Goal: Information Seeking & Learning: Learn about a topic

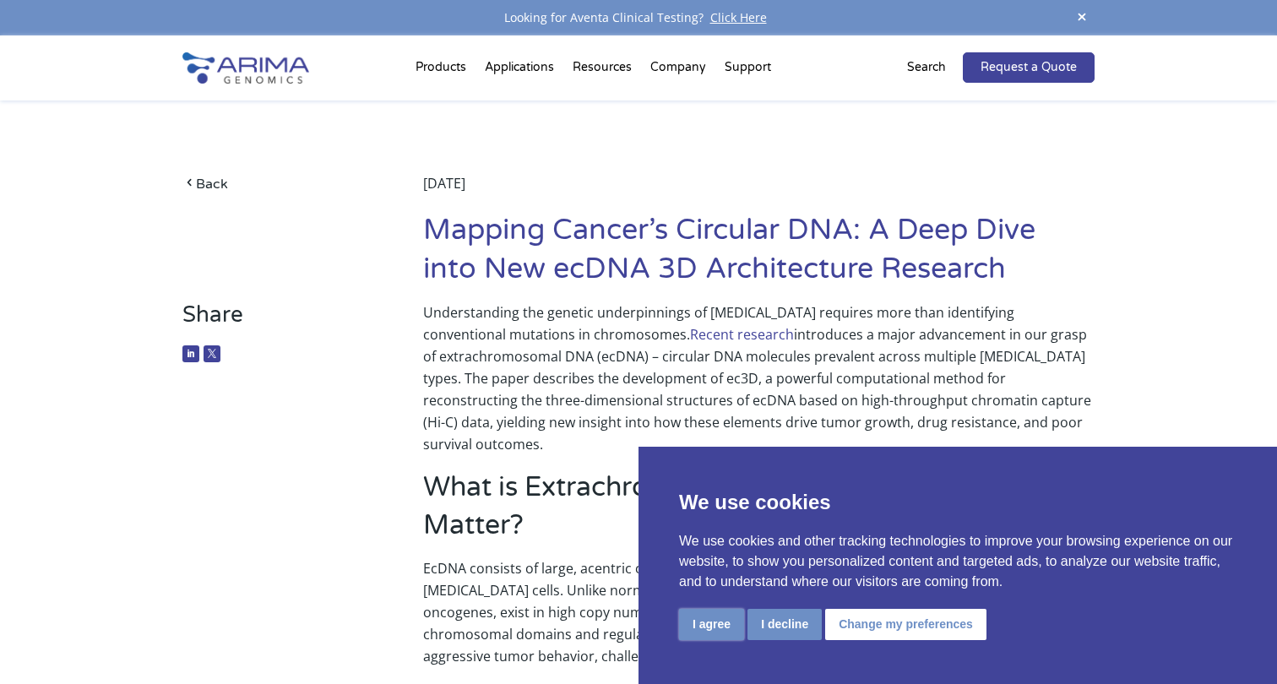
click at [727, 620] on button "I agree" at bounding box center [711, 624] width 65 height 31
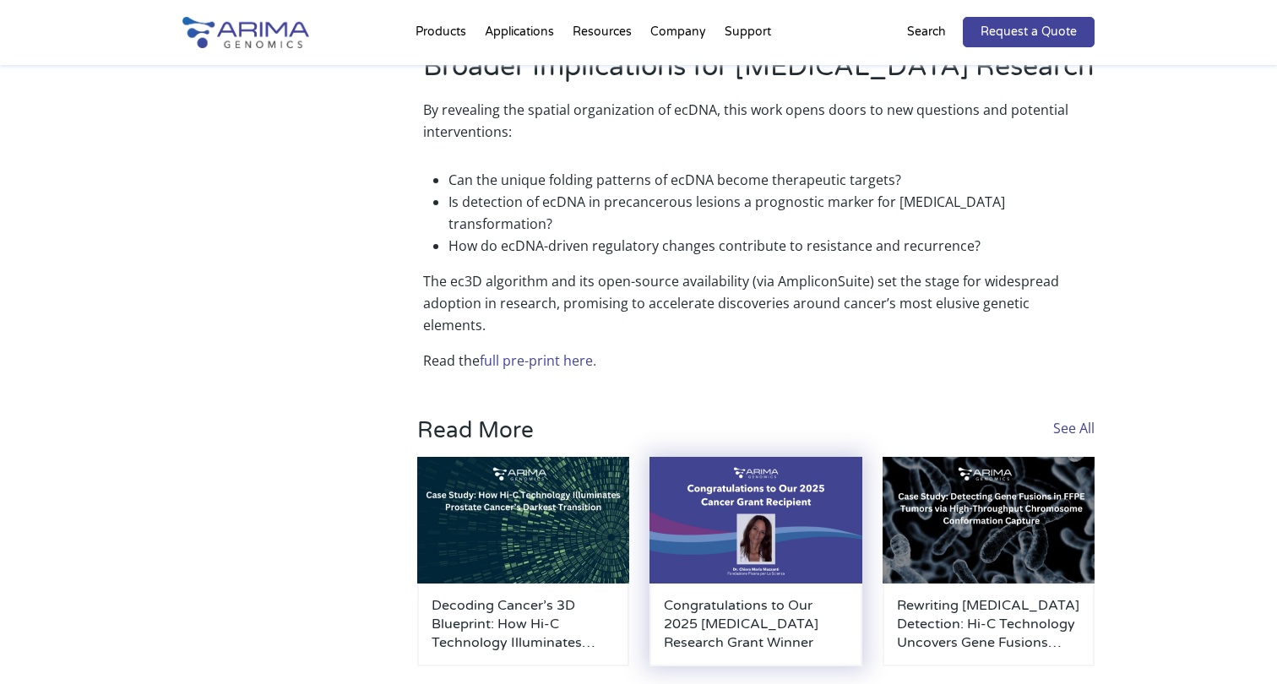
scroll to position [1096, 0]
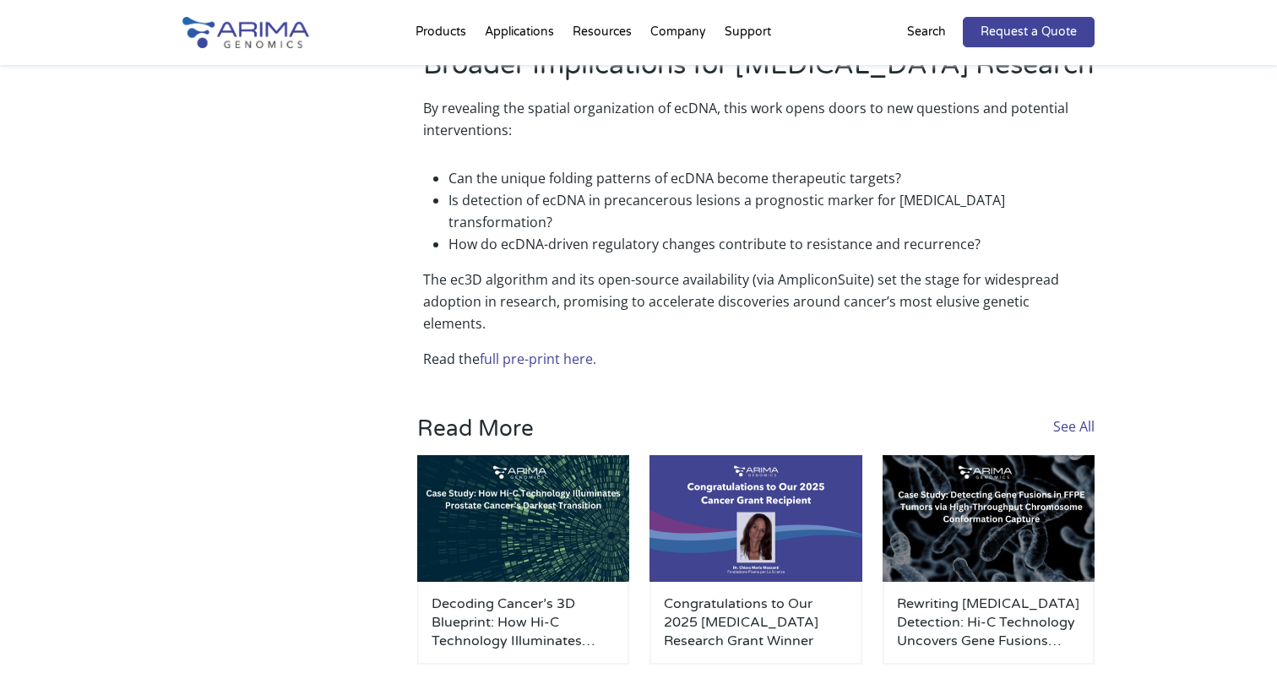
click at [537, 350] on link "full pre-print here." at bounding box center [538, 359] width 117 height 19
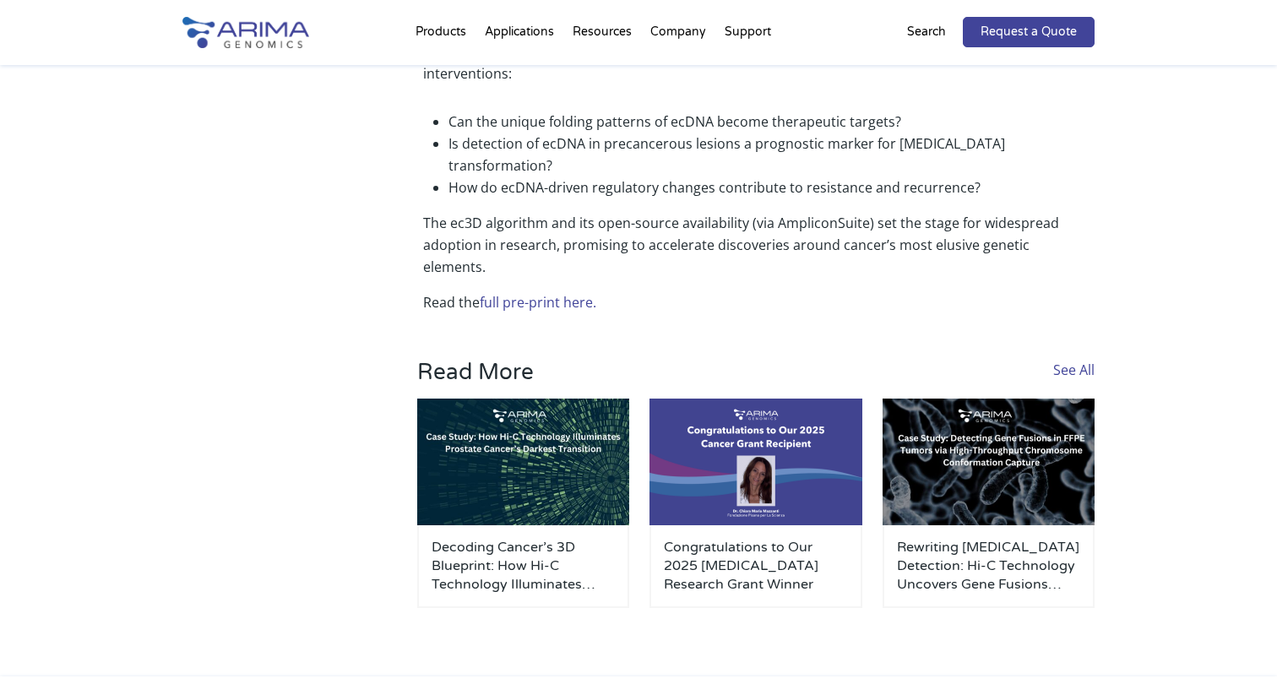
scroll to position [1137, 0]
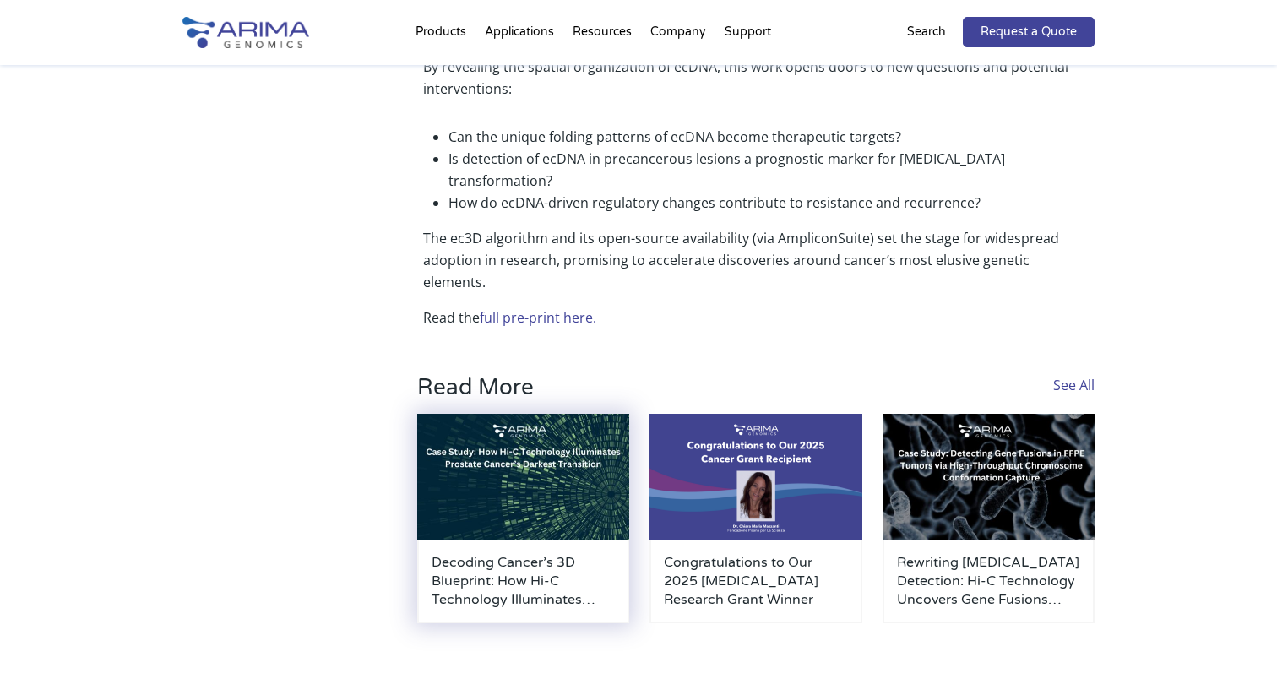
click at [556, 414] on img at bounding box center [523, 477] width 212 height 127
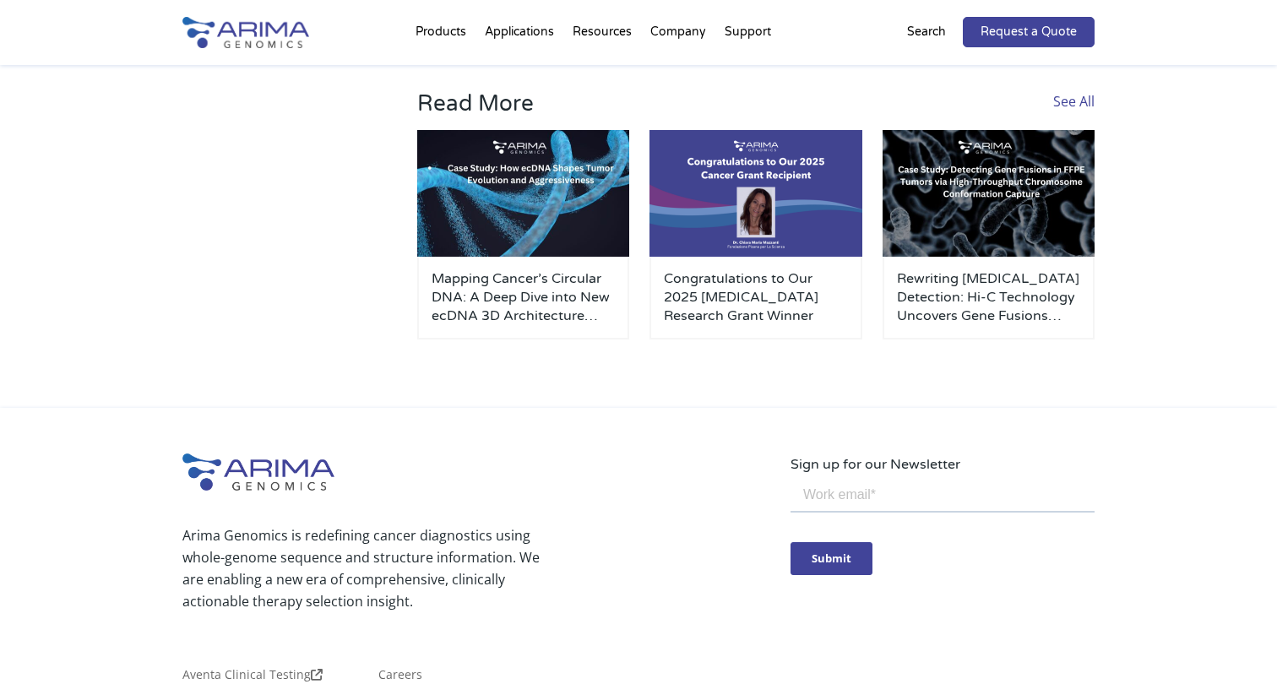
scroll to position [1125, 0]
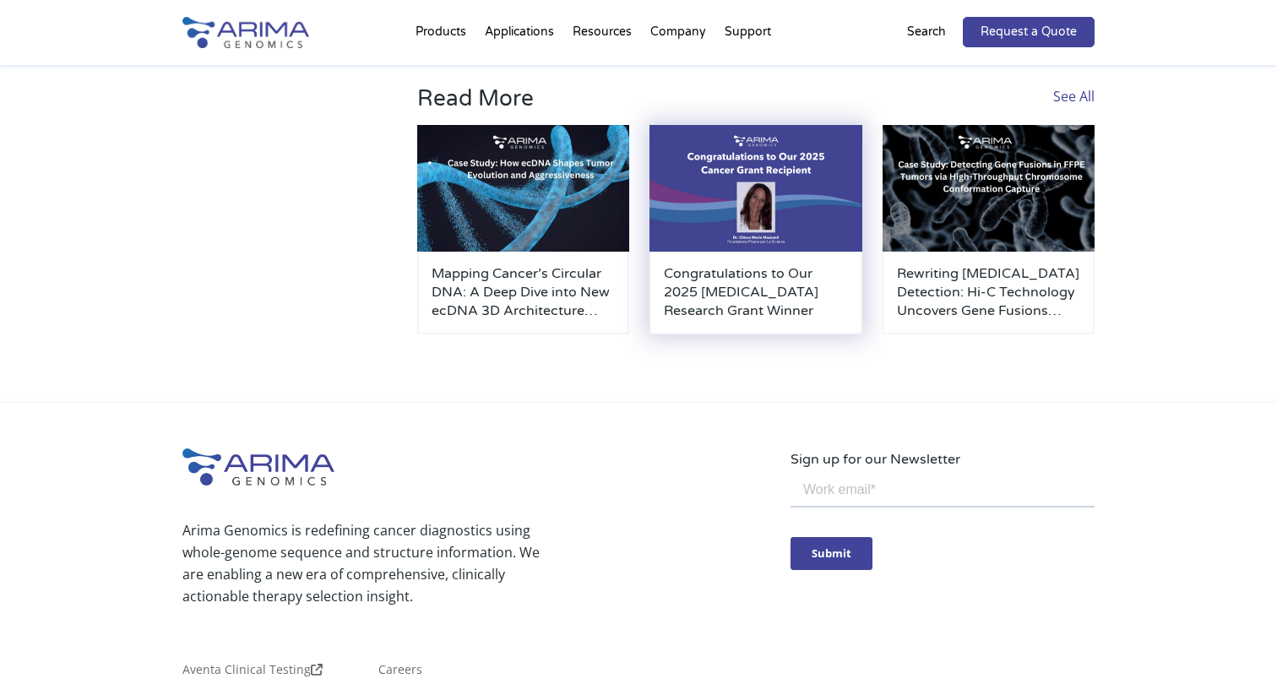
click at [792, 279] on h3 "Congratulations to Our 2025 [MEDICAL_DATA] Research Grant Winner" at bounding box center [755, 292] width 183 height 56
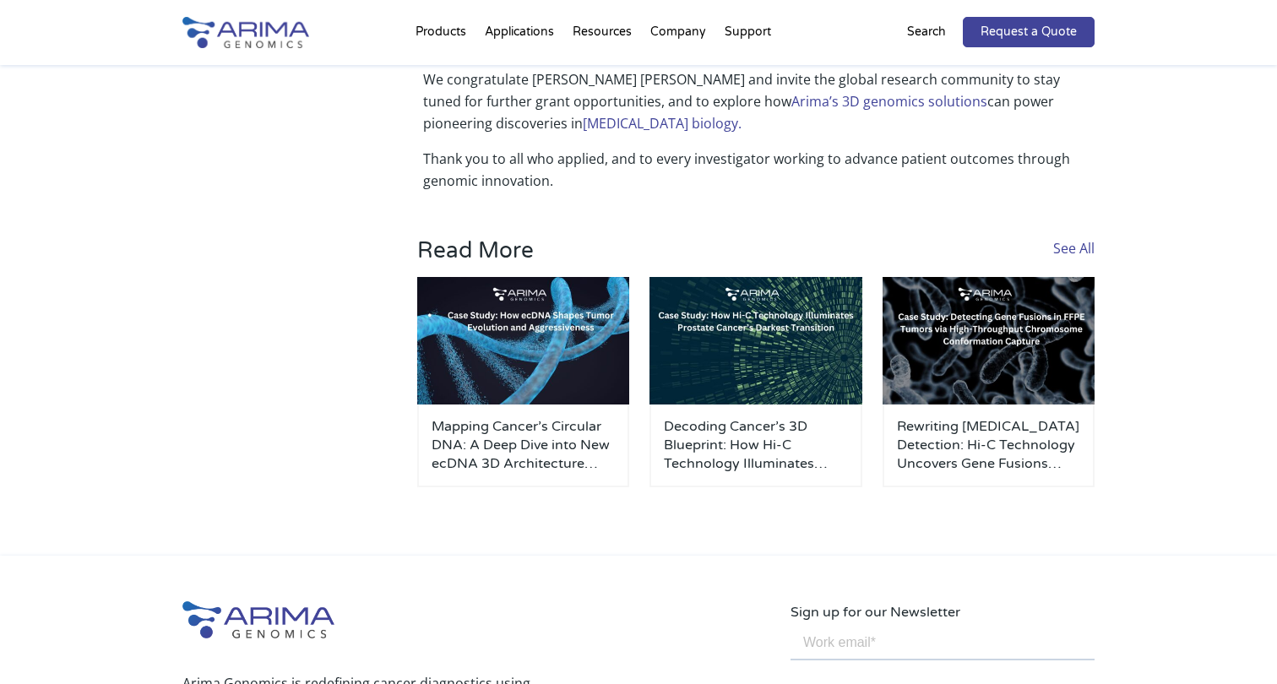
scroll to position [1489, 0]
